Goal: Use online tool/utility

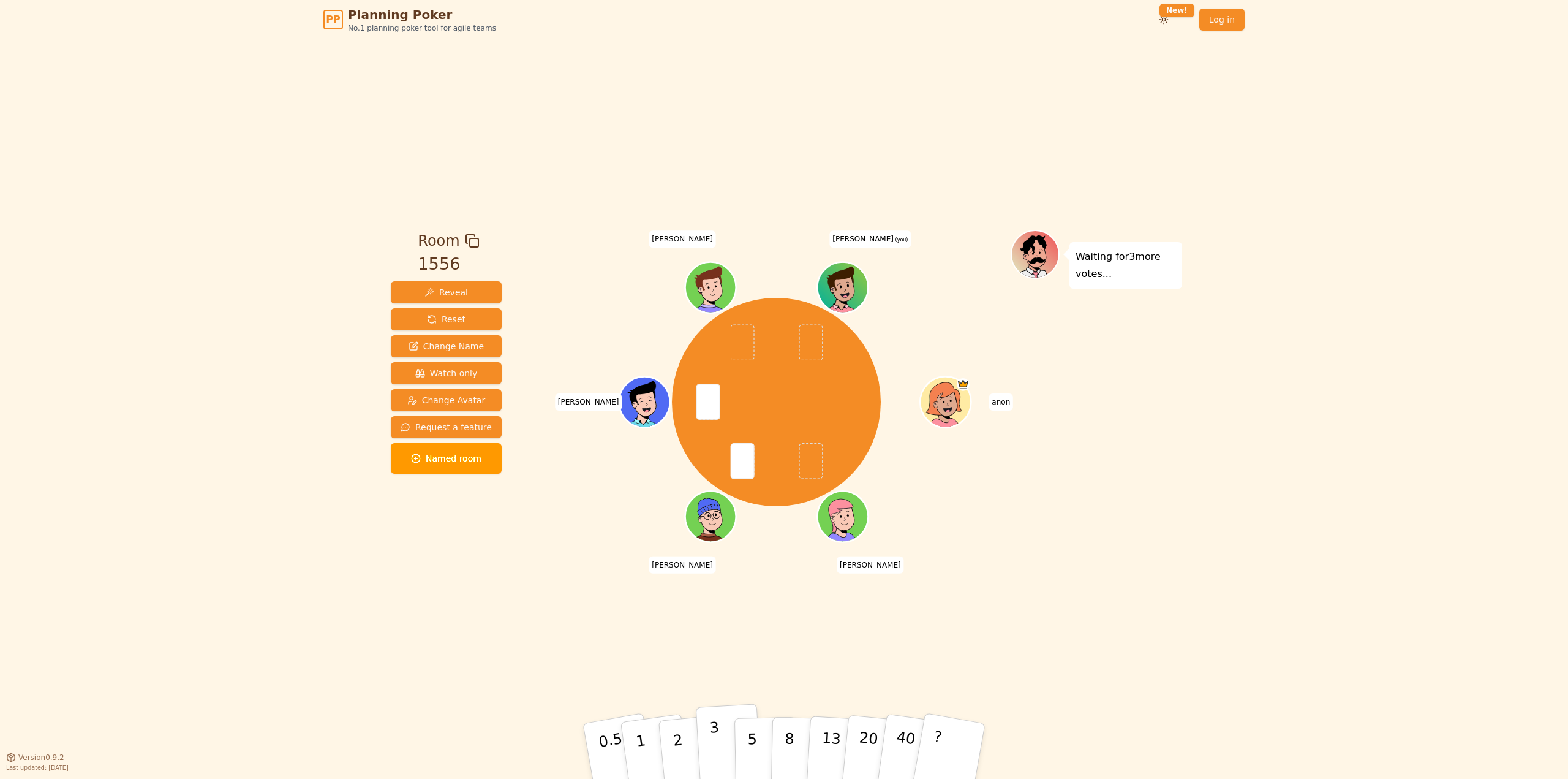
click at [722, 743] on button "3" at bounding box center [729, 751] width 67 height 96
